Goal: Navigation & Orientation: Find specific page/section

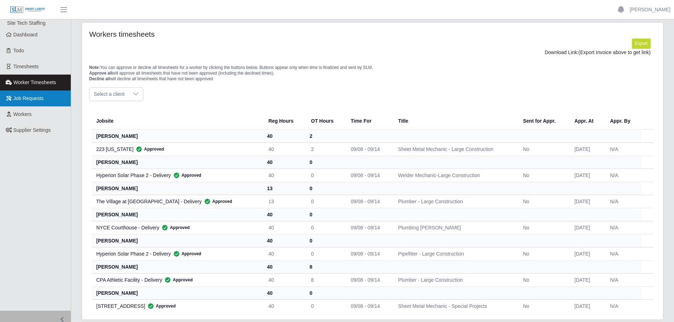
scroll to position [24, 0]
click at [35, 99] on span "Job Requests" at bounding box center [28, 98] width 30 height 6
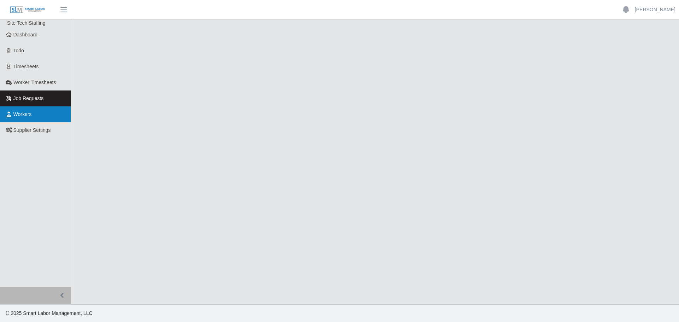
click at [30, 113] on span "Workers" at bounding box center [22, 114] width 18 height 6
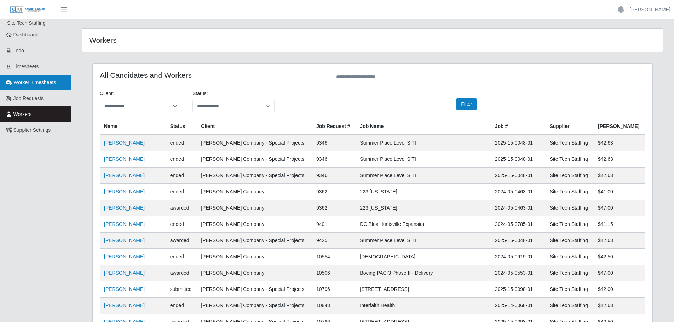
click at [35, 82] on span "Worker Timesheets" at bounding box center [34, 83] width 42 height 6
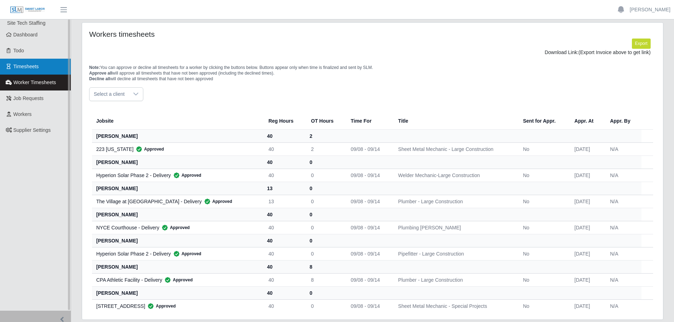
click at [35, 67] on span "Timesheets" at bounding box center [25, 67] width 25 height 6
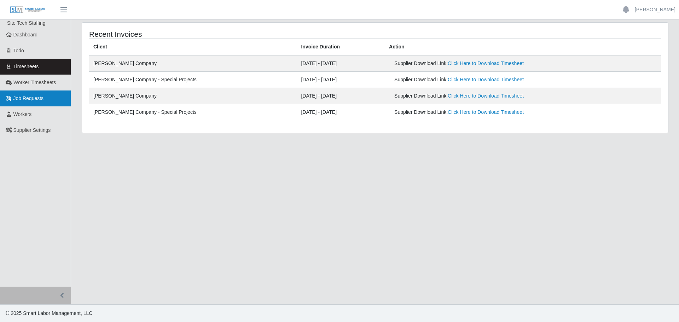
click at [27, 101] on span "Job Requests" at bounding box center [28, 98] width 30 height 6
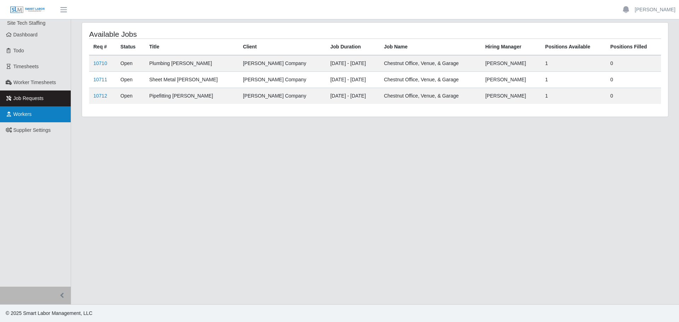
click at [33, 120] on link "Workers" at bounding box center [35, 114] width 71 height 16
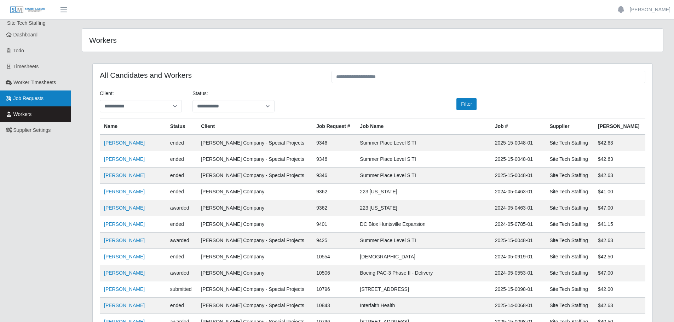
click at [24, 97] on span "Job Requests" at bounding box center [28, 98] width 30 height 6
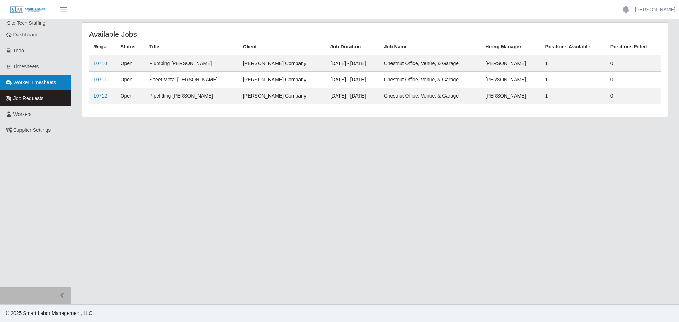
click at [40, 82] on span "Worker Timesheets" at bounding box center [34, 83] width 42 height 6
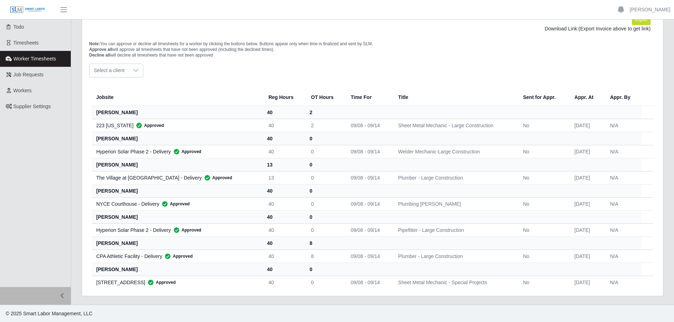
scroll to position [24, 0]
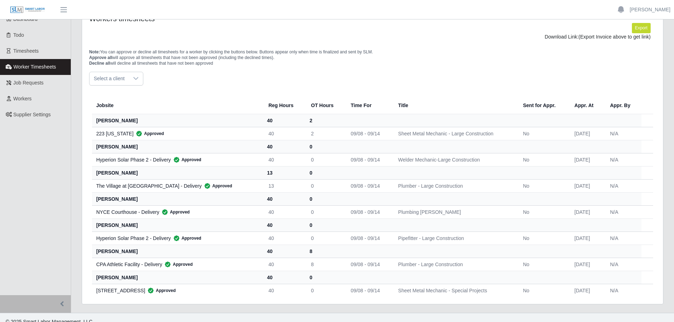
scroll to position [24, 0]
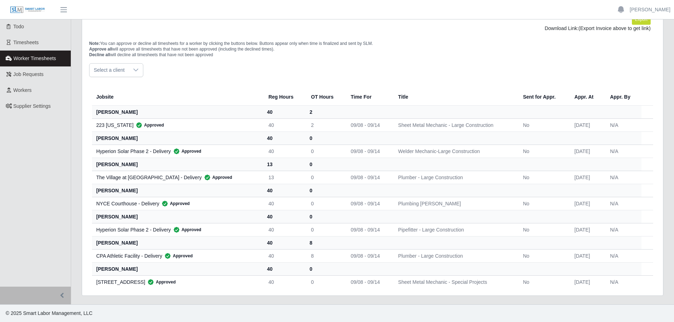
drag, startPoint x: 105, startPoint y: 271, endPoint x: 113, endPoint y: 270, distance: 7.8
click at [106, 271] on th "travis williams" at bounding box center [177, 268] width 171 height 13
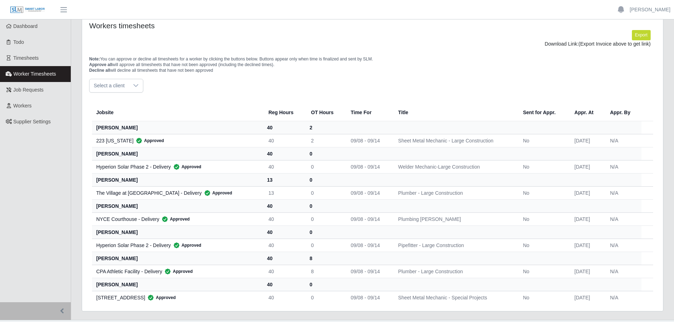
scroll to position [0, 0]
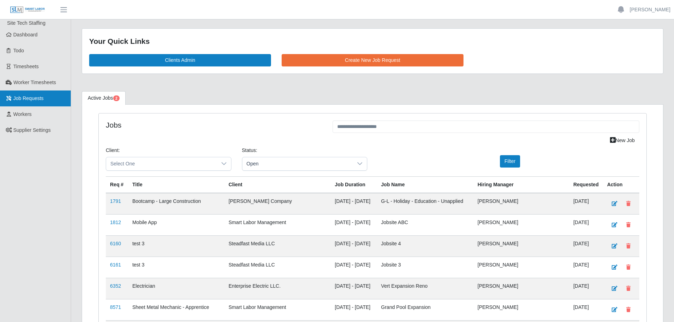
click at [21, 98] on span "Job Requests" at bounding box center [28, 98] width 30 height 6
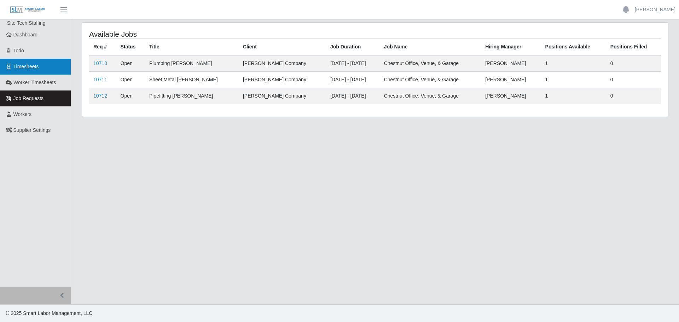
click at [23, 74] on link "Timesheets" at bounding box center [35, 67] width 71 height 16
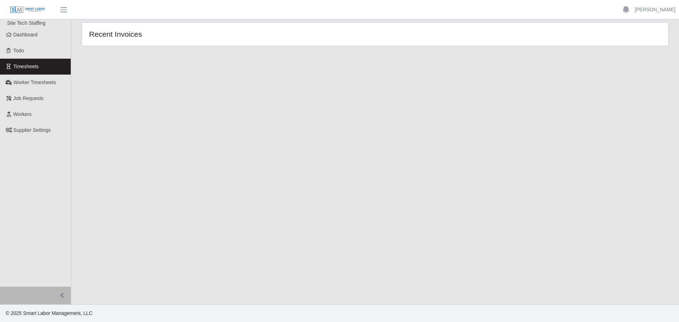
click at [23, 81] on span "Worker Timesheets" at bounding box center [34, 83] width 42 height 6
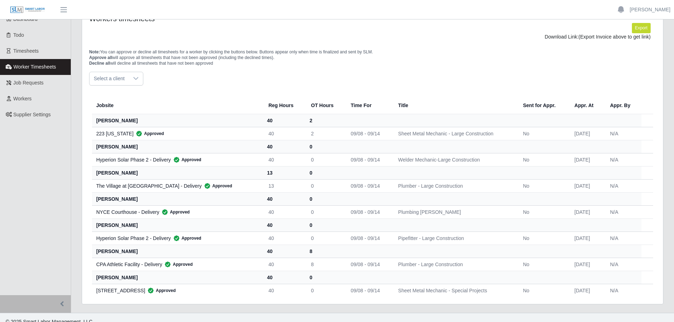
scroll to position [24, 0]
